Goal: Check status: Check status

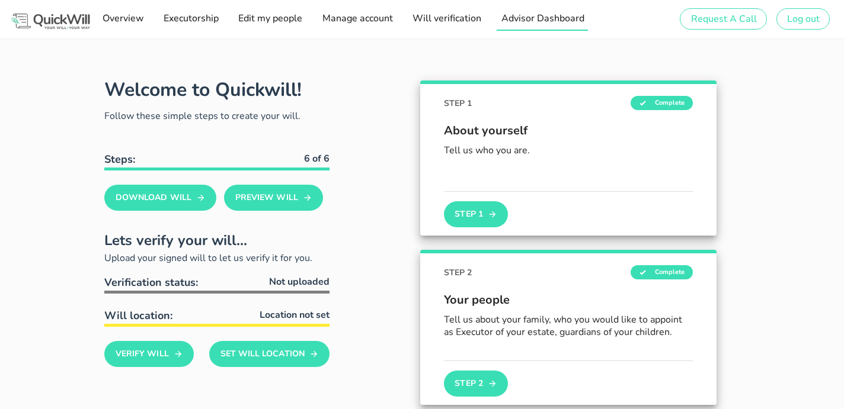
click at [534, 17] on span "Advisor Dashboard" at bounding box center [542, 18] width 84 height 13
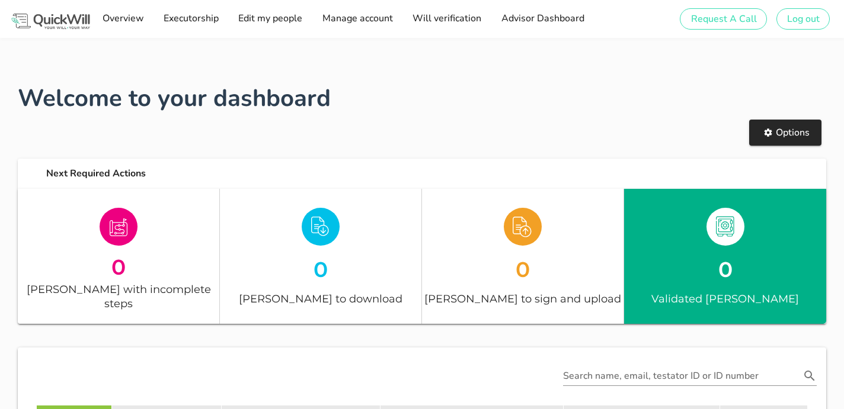
scroll to position [69, 0]
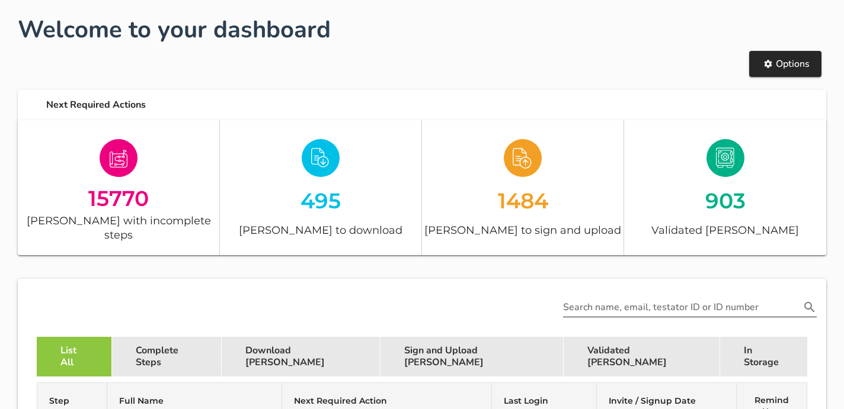
click at [610, 291] on div "Search name, email, testator ID or ID number" at bounding box center [690, 304] width 254 height 26
click at [609, 298] on input "Search name, email, testator ID or ID number" at bounding box center [681, 307] width 237 height 19
paste input "[EMAIL_ADDRESS][DOMAIN_NAME]"
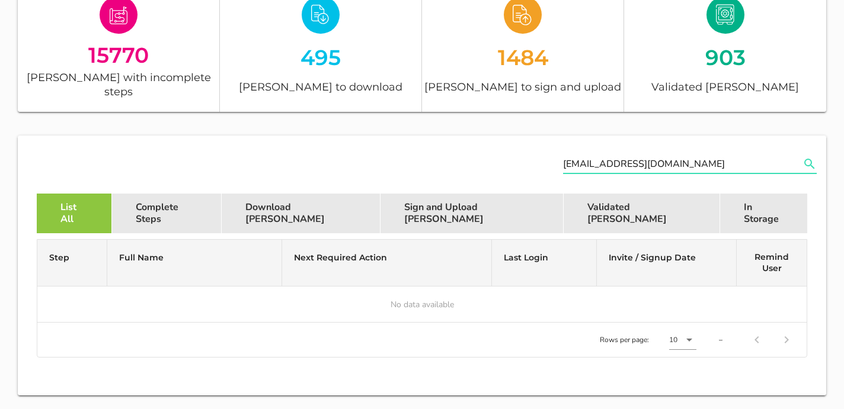
scroll to position [0, 0]
drag, startPoint x: 693, startPoint y: 150, endPoint x: 522, endPoint y: 154, distance: 170.6
click at [527, 158] on div "[EMAIL_ADDRESS][DOMAIN_NAME]" at bounding box center [421, 164] width 803 height 53
type input "e"
paste input "[EMAIL_ADDRESS][DOMAIN_NAME]"
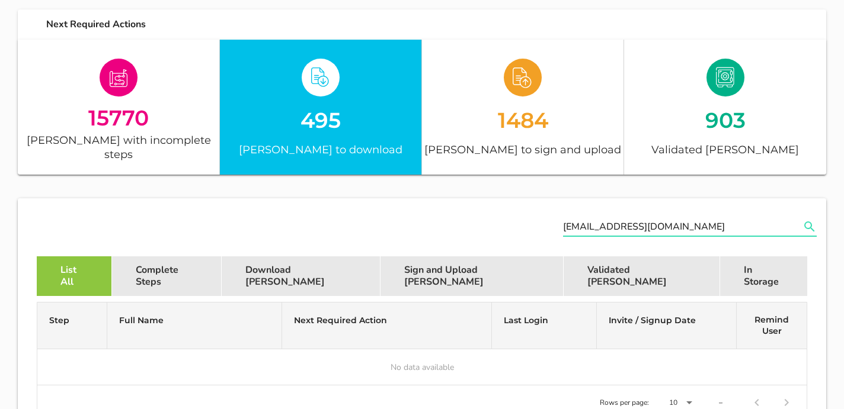
scroll to position [334, 0]
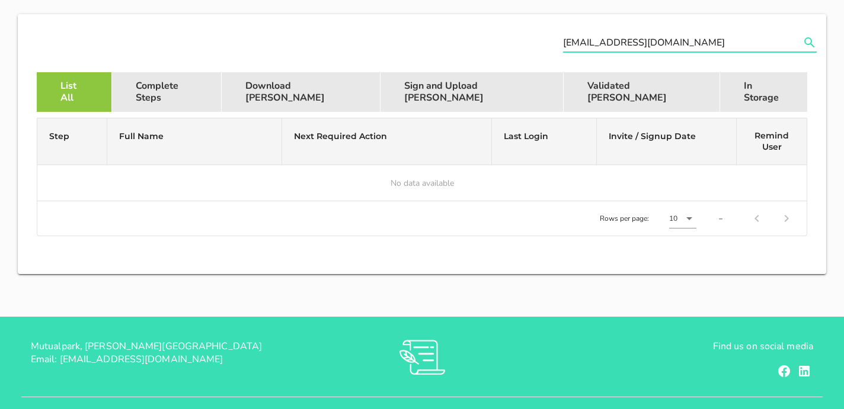
drag, startPoint x: 671, startPoint y: 28, endPoint x: 539, endPoint y: 21, distance: 132.3
click at [539, 21] on div "[EMAIL_ADDRESS][DOMAIN_NAME]" at bounding box center [421, 43] width 803 height 53
paste input "[PERSON_NAME]"
click at [809, 36] on icon "Search name, email, testator ID or ID number appended action" at bounding box center [809, 43] width 14 height 14
type input "[PERSON_NAME]"
